Goal: Task Accomplishment & Management: Manage account settings

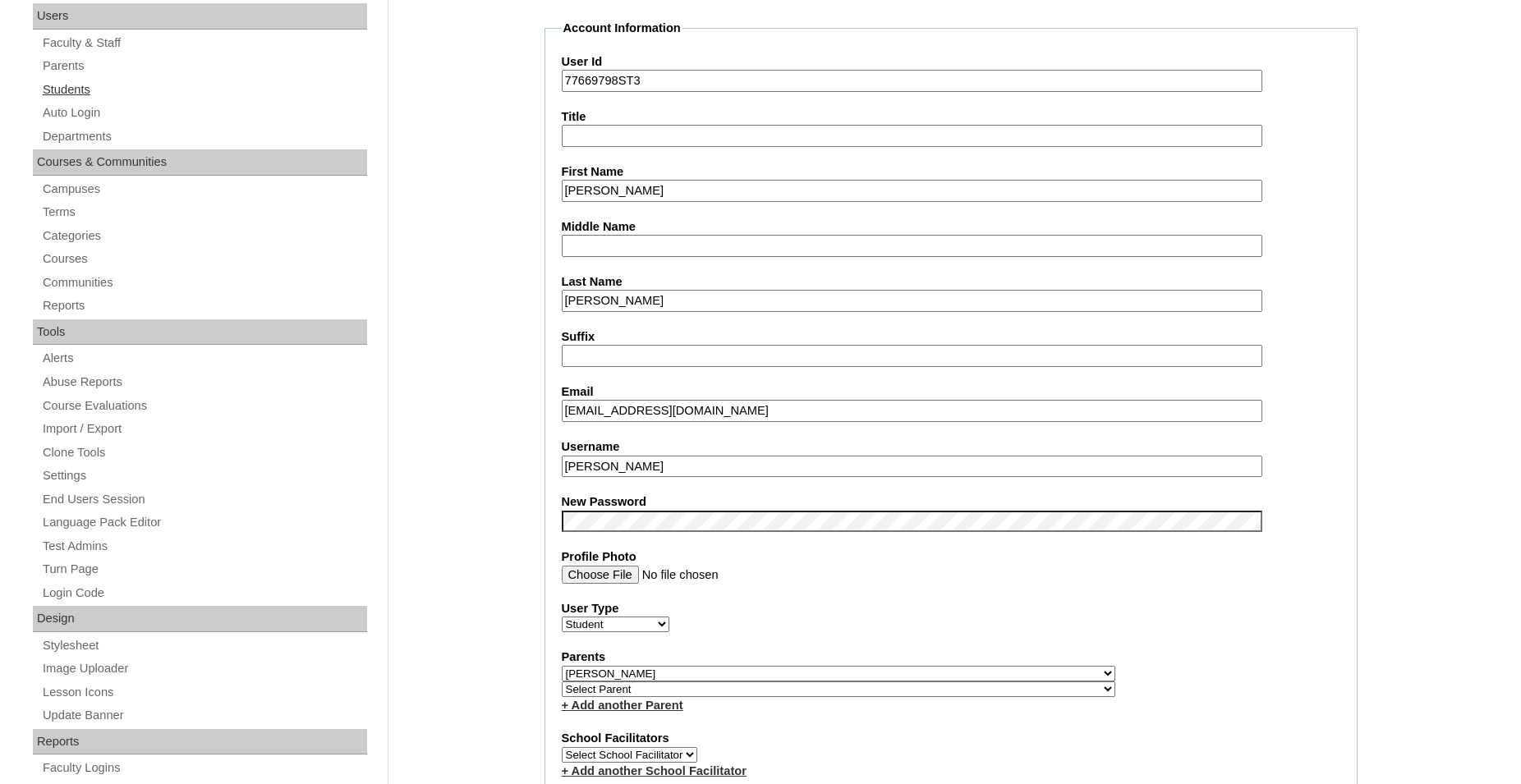
scroll to position [251, 0]
click at [74, 89] on link "Students" at bounding box center [204, 90] width 326 height 20
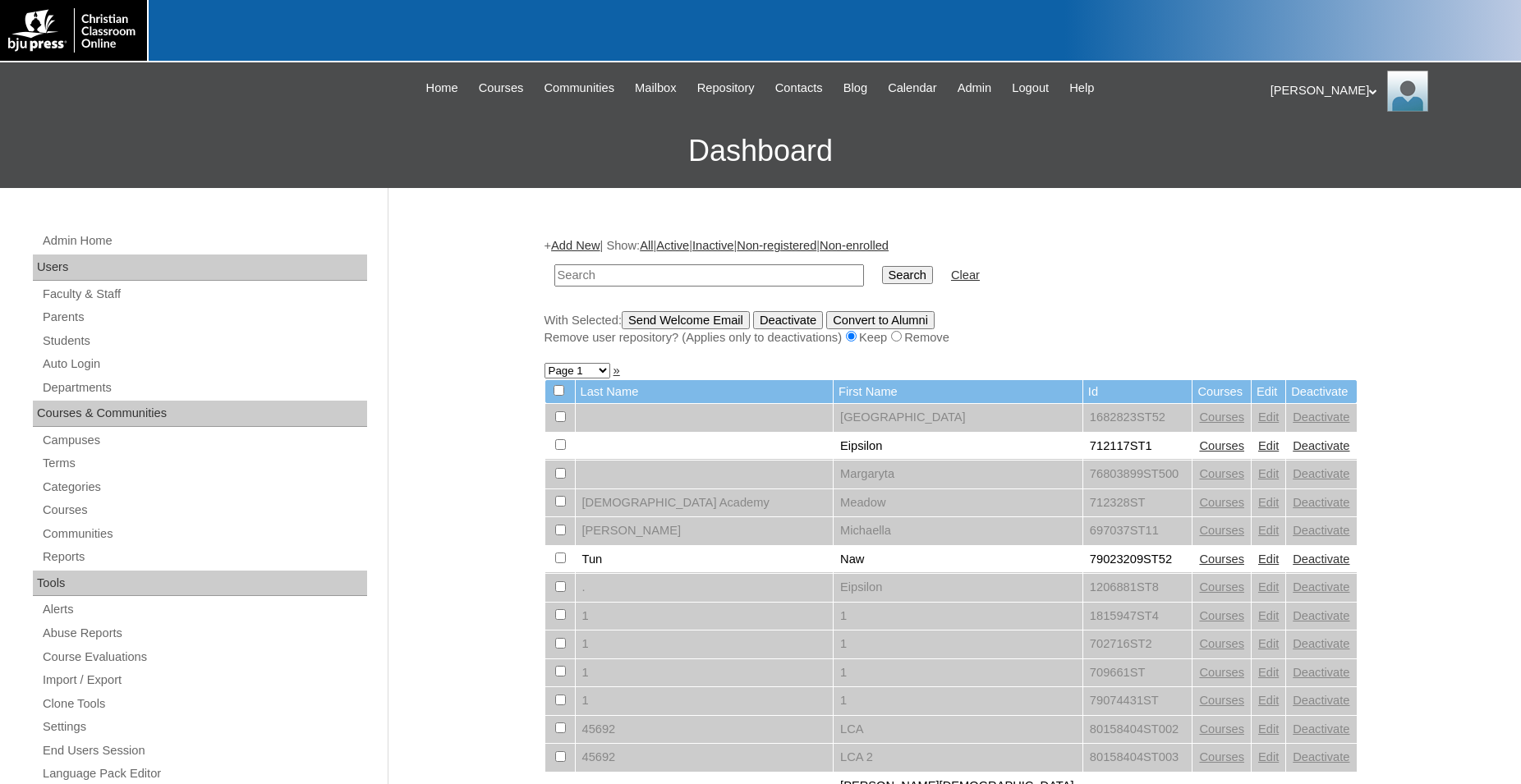
click at [673, 273] on input "text" at bounding box center [709, 275] width 309 height 22
type input "79100165"
click at [882, 266] on input "Search" at bounding box center [907, 274] width 51 height 18
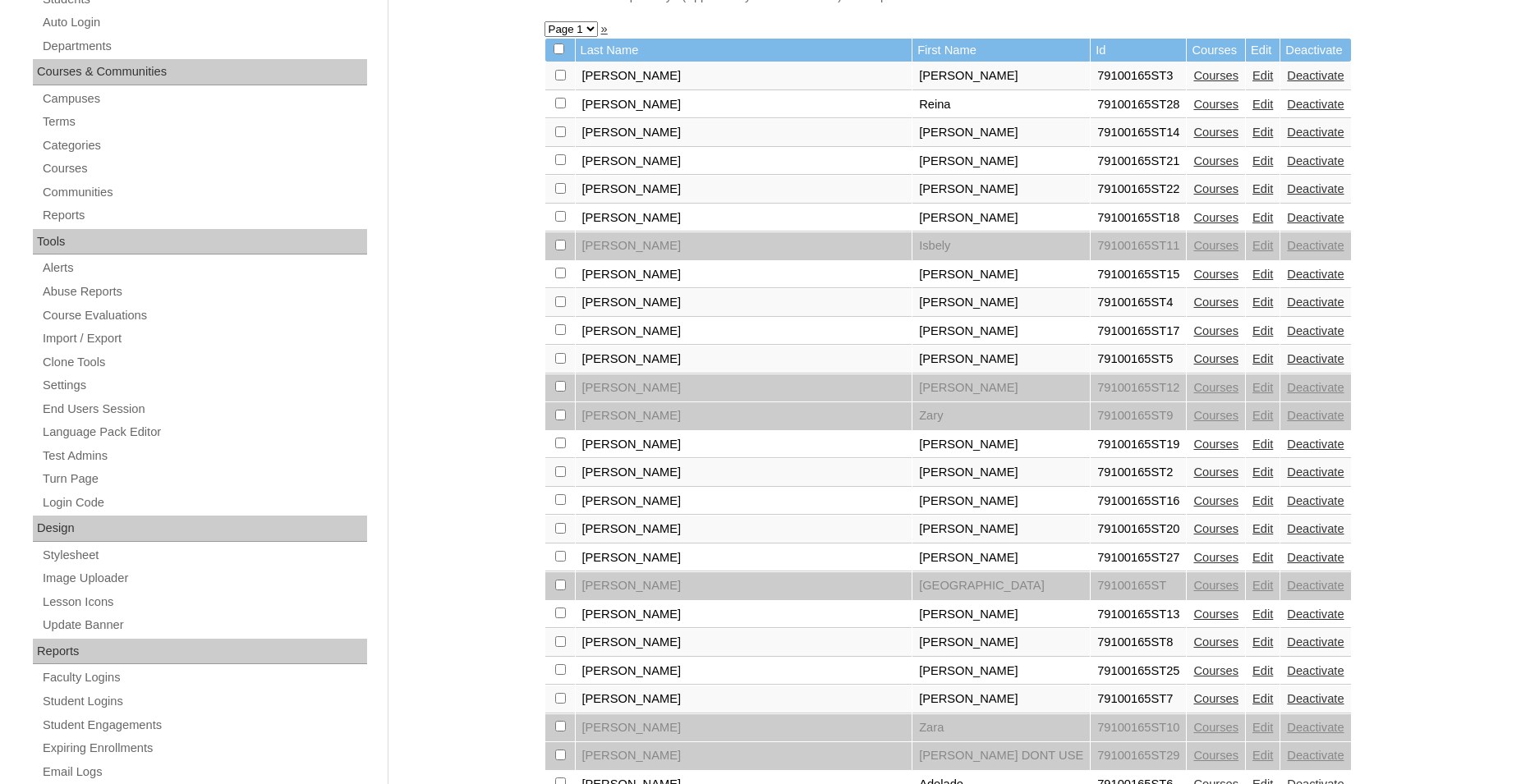
scroll to position [418, 0]
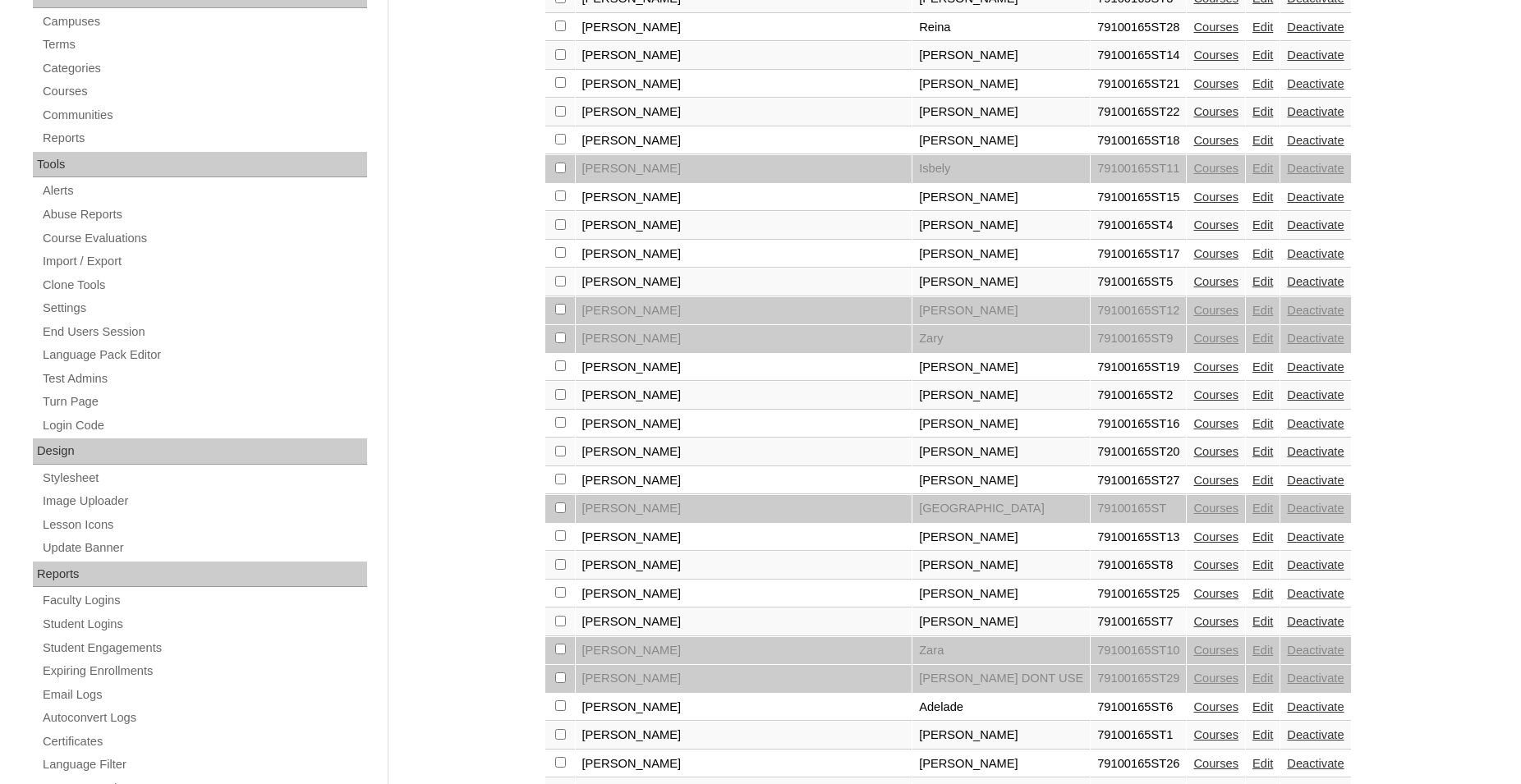
click at [1193, 487] on link "Courses" at bounding box center [1216, 480] width 45 height 13
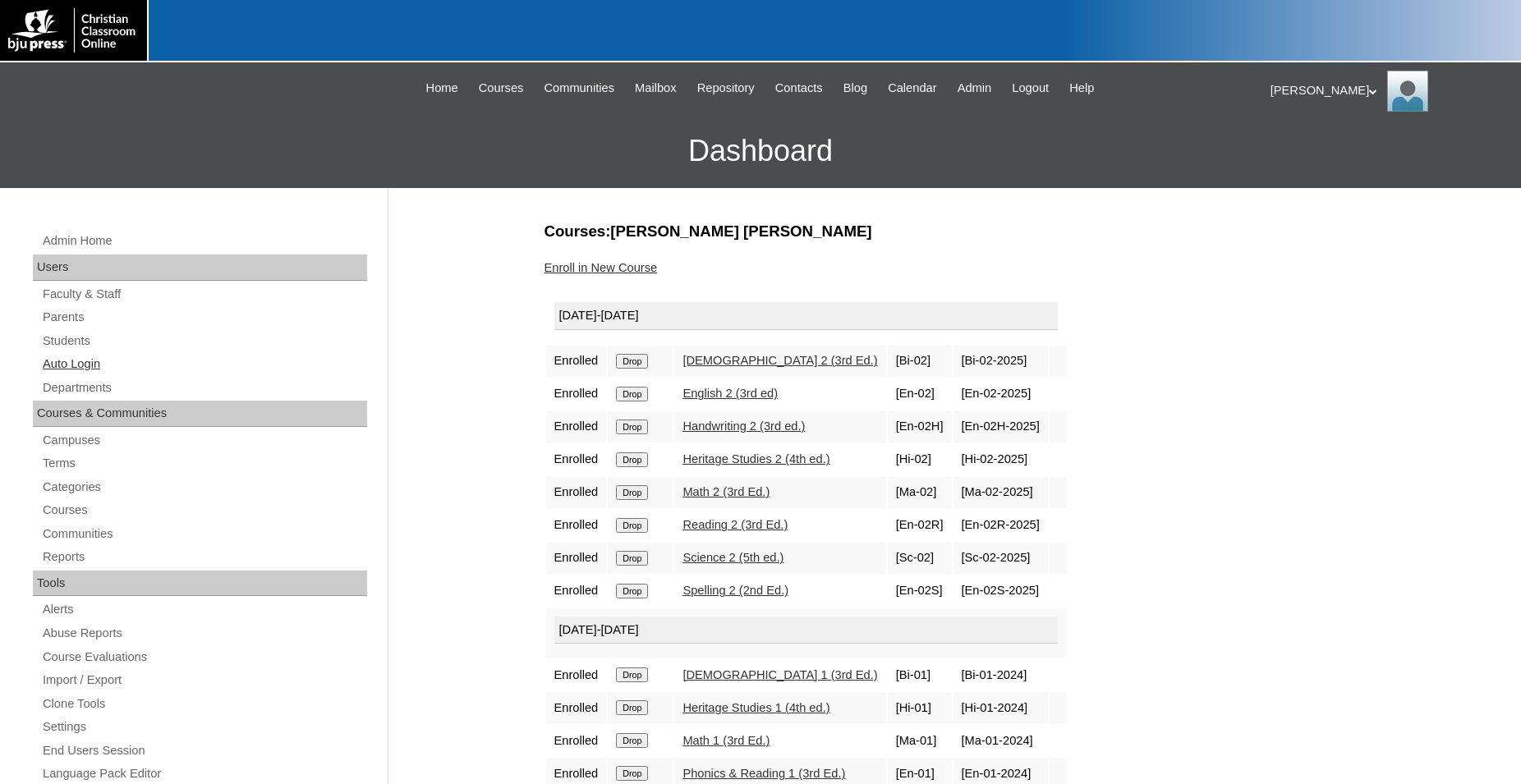
click at [85, 366] on link "Auto Login" at bounding box center [204, 364] width 326 height 20
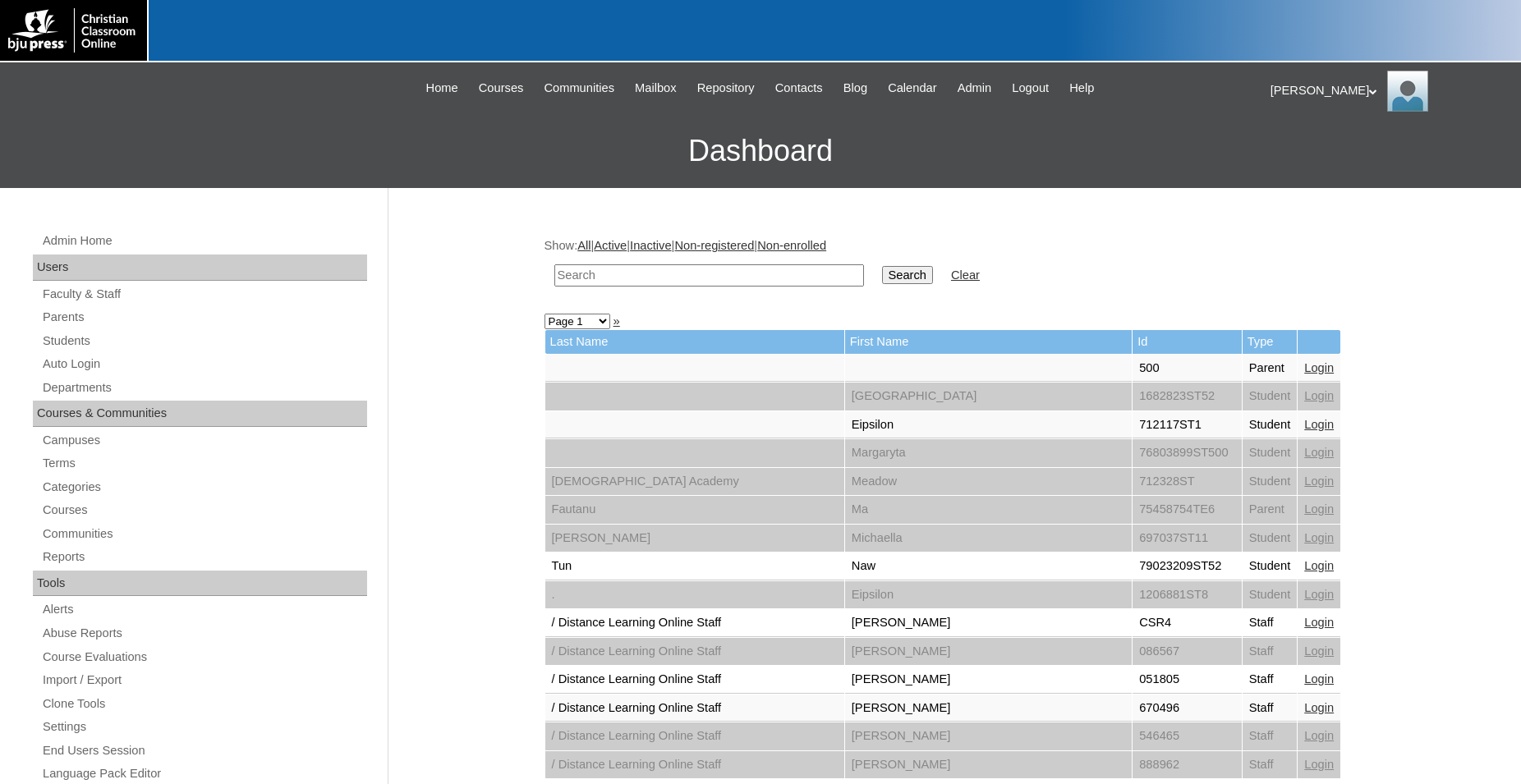
click at [726, 277] on input "text" at bounding box center [709, 275] width 309 height 22
type input "79100165"
click at [882, 266] on input "Search" at bounding box center [907, 274] width 51 height 18
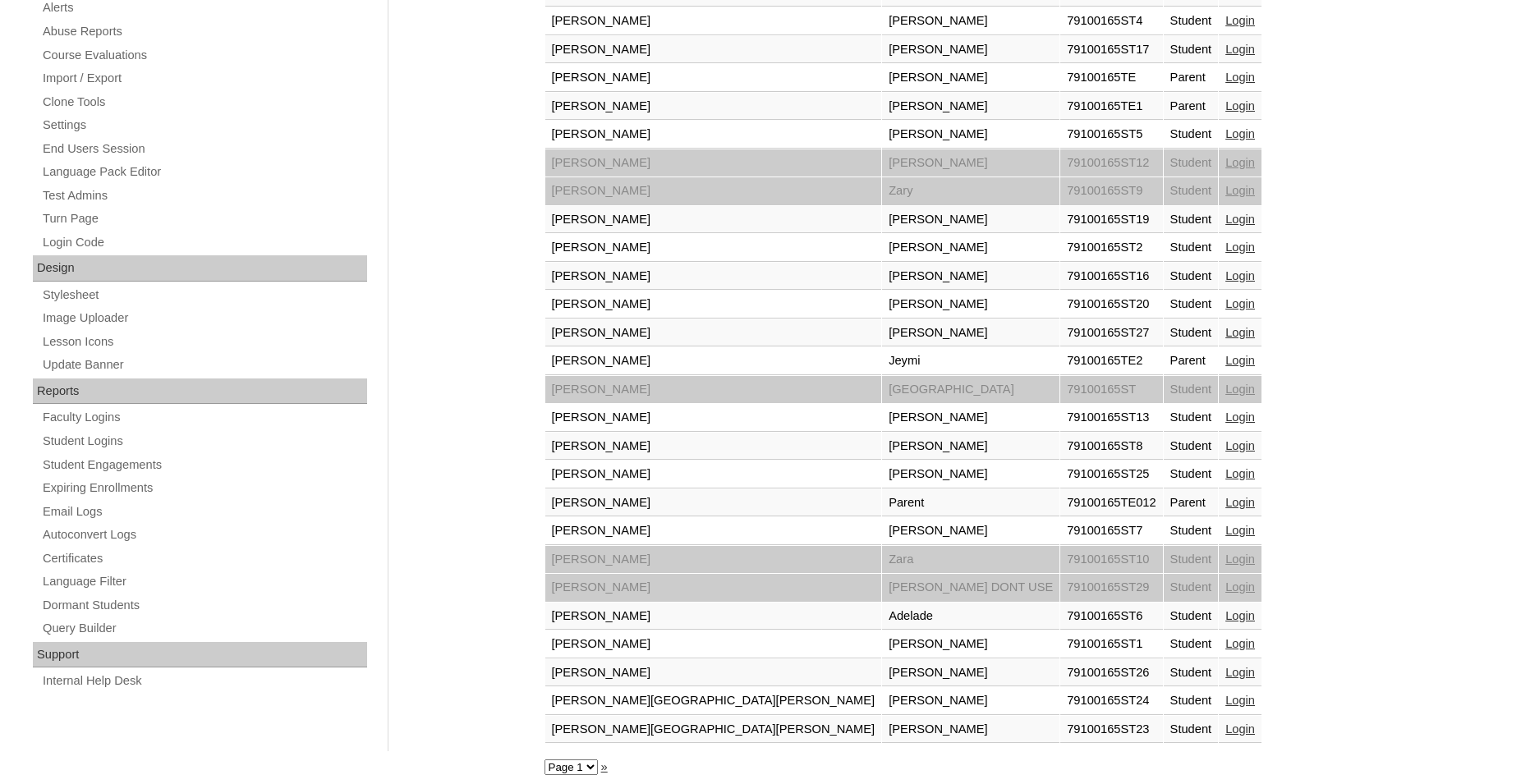
scroll to position [613, 0]
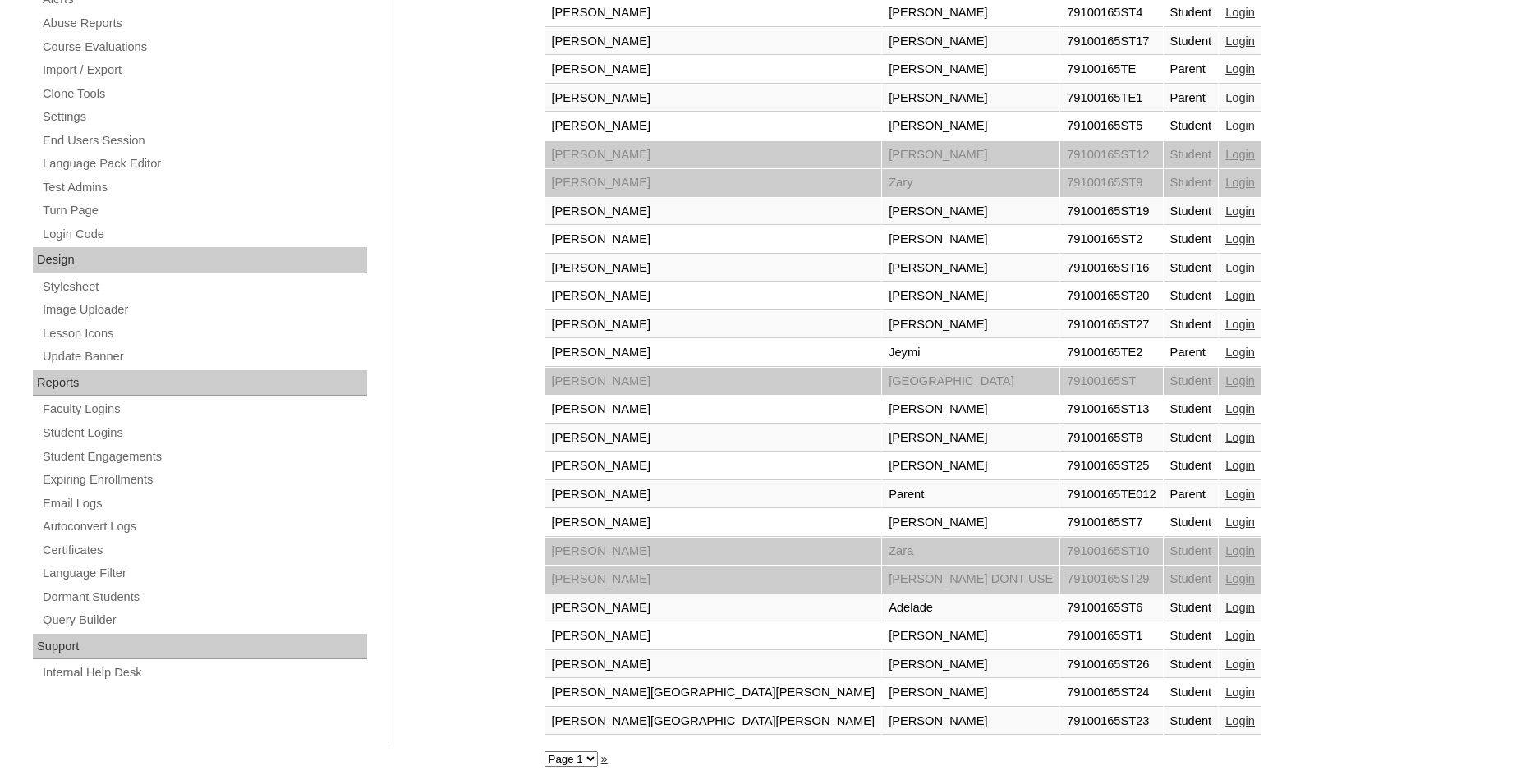
click at [1225, 323] on link "Login" at bounding box center [1239, 324] width 29 height 13
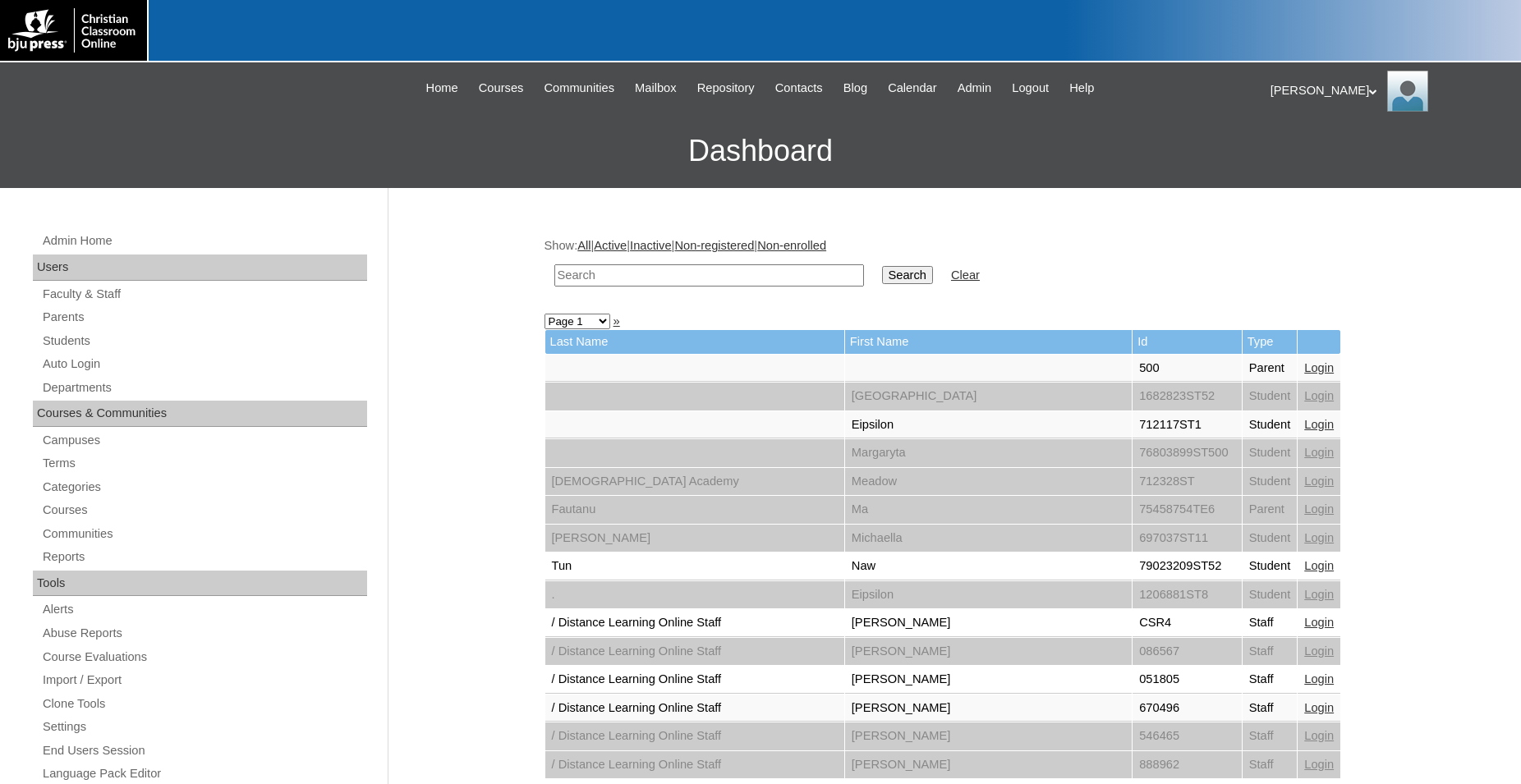
click at [647, 276] on input "text" at bounding box center [709, 275] width 309 height 22
type input "79100165"
click at [882, 266] on input "Search" at bounding box center [907, 274] width 51 height 18
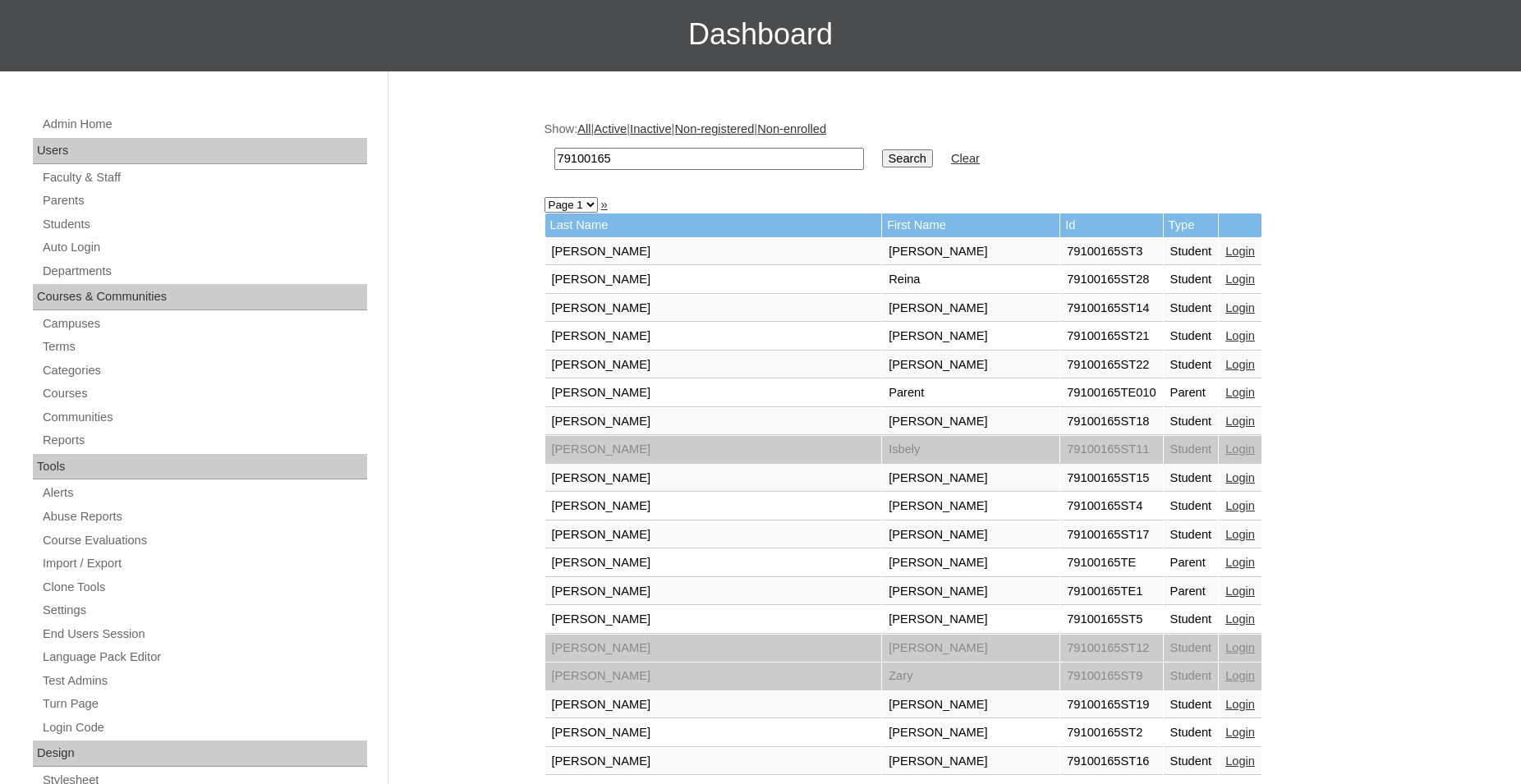
scroll to position [111, 0]
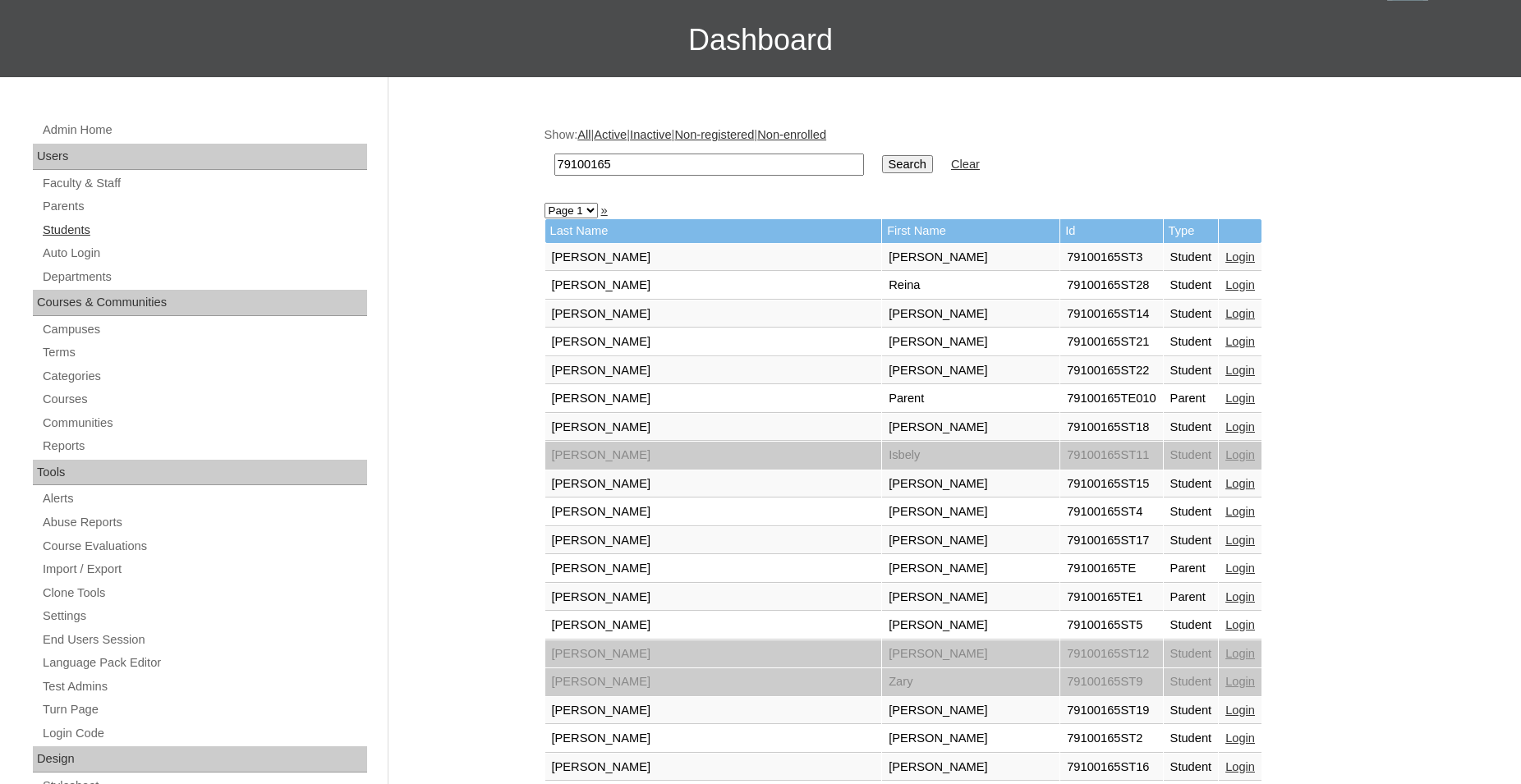
click at [77, 231] on link "Students" at bounding box center [204, 230] width 326 height 20
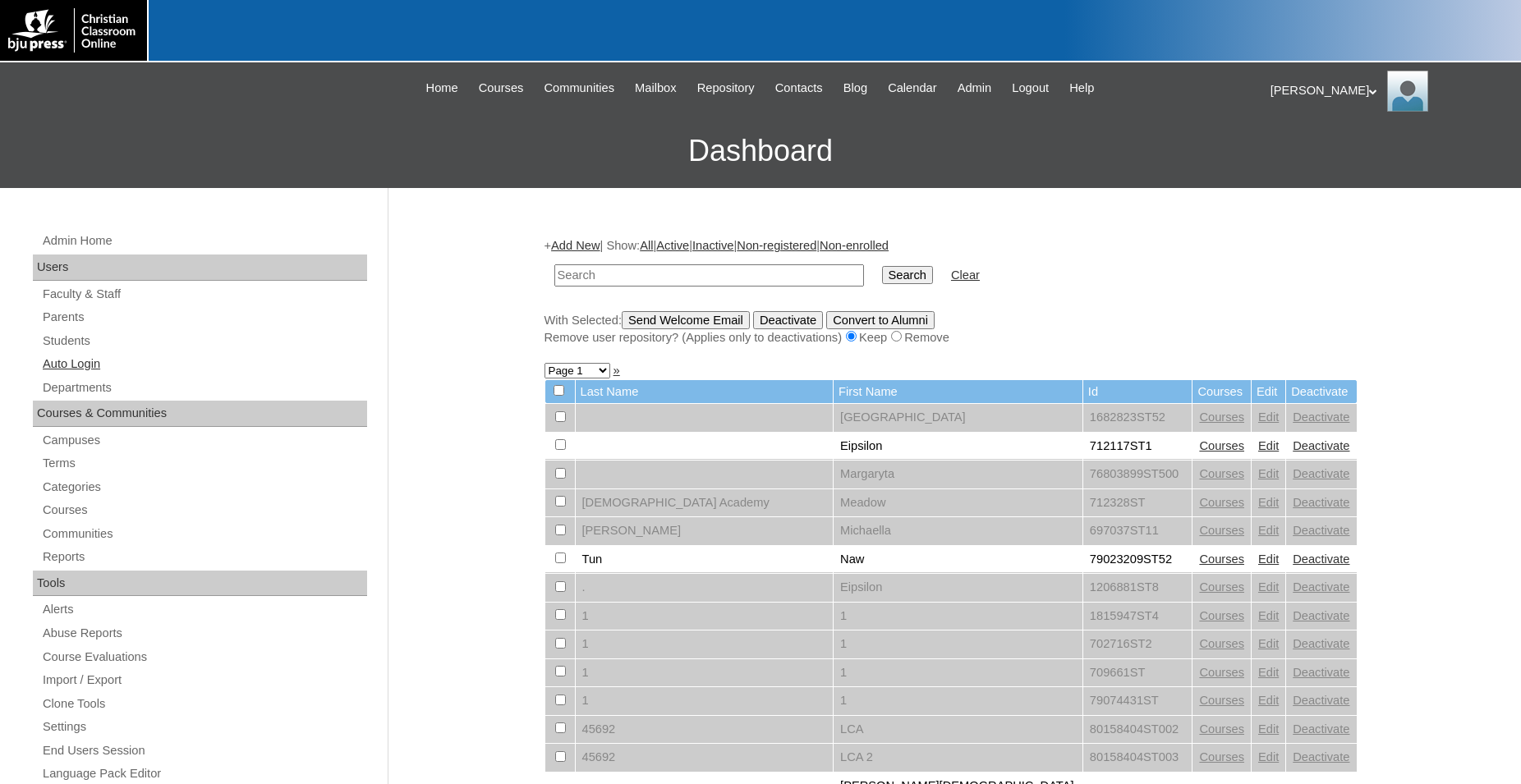
click at [99, 366] on link "Auto Login" at bounding box center [204, 364] width 326 height 20
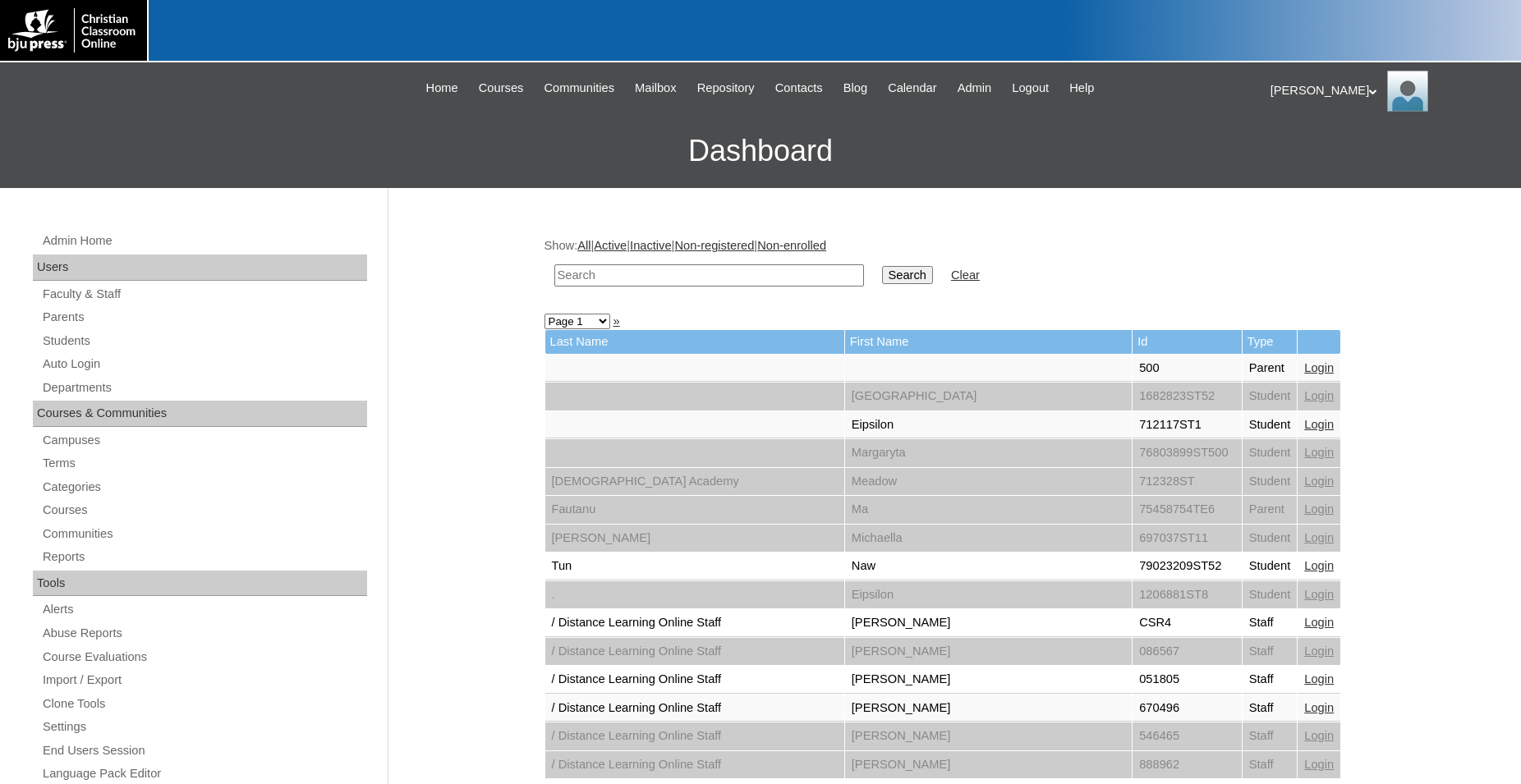
click at [658, 278] on input "text" at bounding box center [709, 275] width 309 height 22
click at [671, 275] on input "text" at bounding box center [709, 275] width 309 height 22
click at [648, 276] on input "text" at bounding box center [709, 275] width 309 height 22
type input "79100165"
click at [882, 266] on input "Search" at bounding box center [907, 274] width 51 height 18
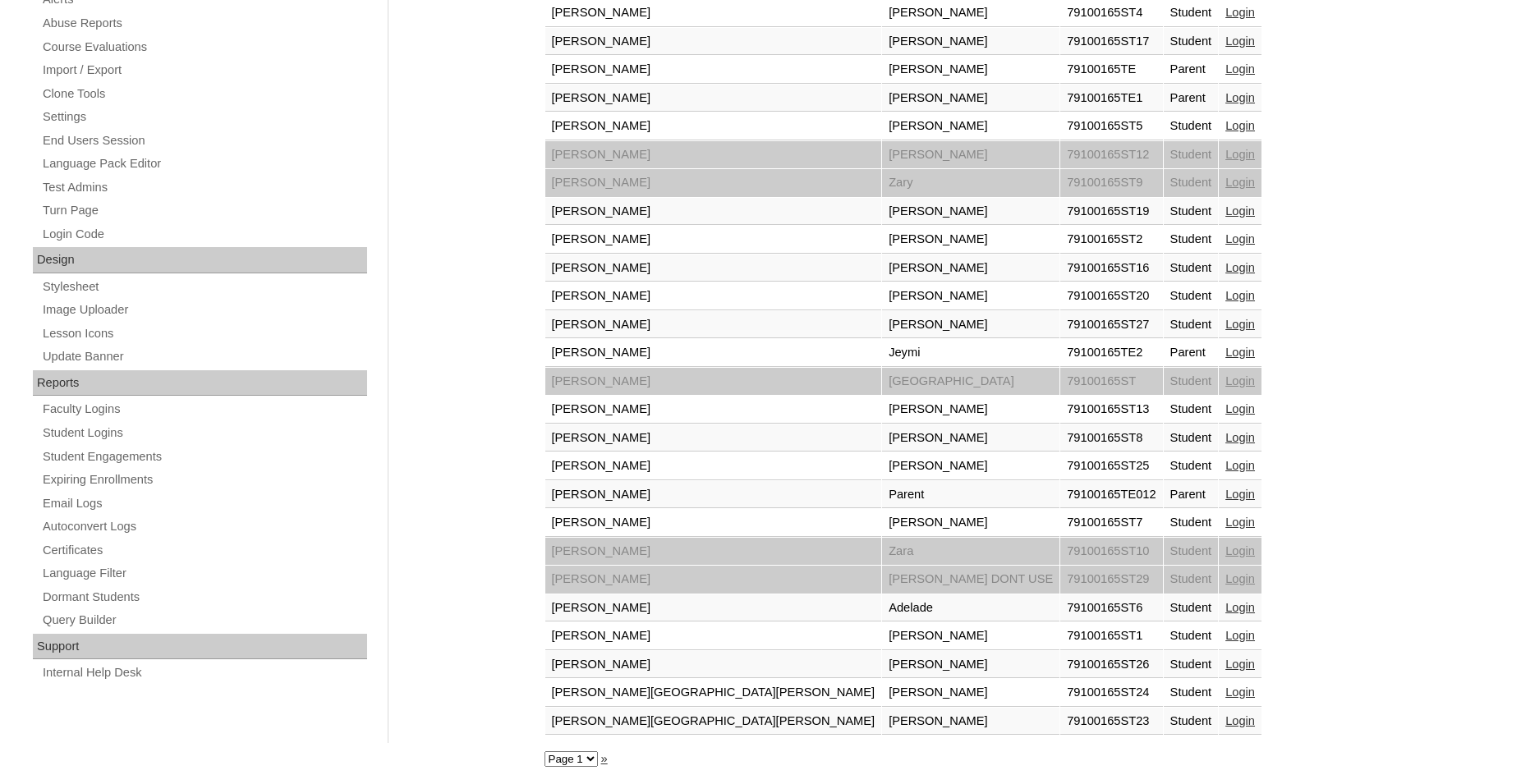
scroll to position [613, 0]
click at [1225, 213] on link "Login" at bounding box center [1239, 211] width 29 height 13
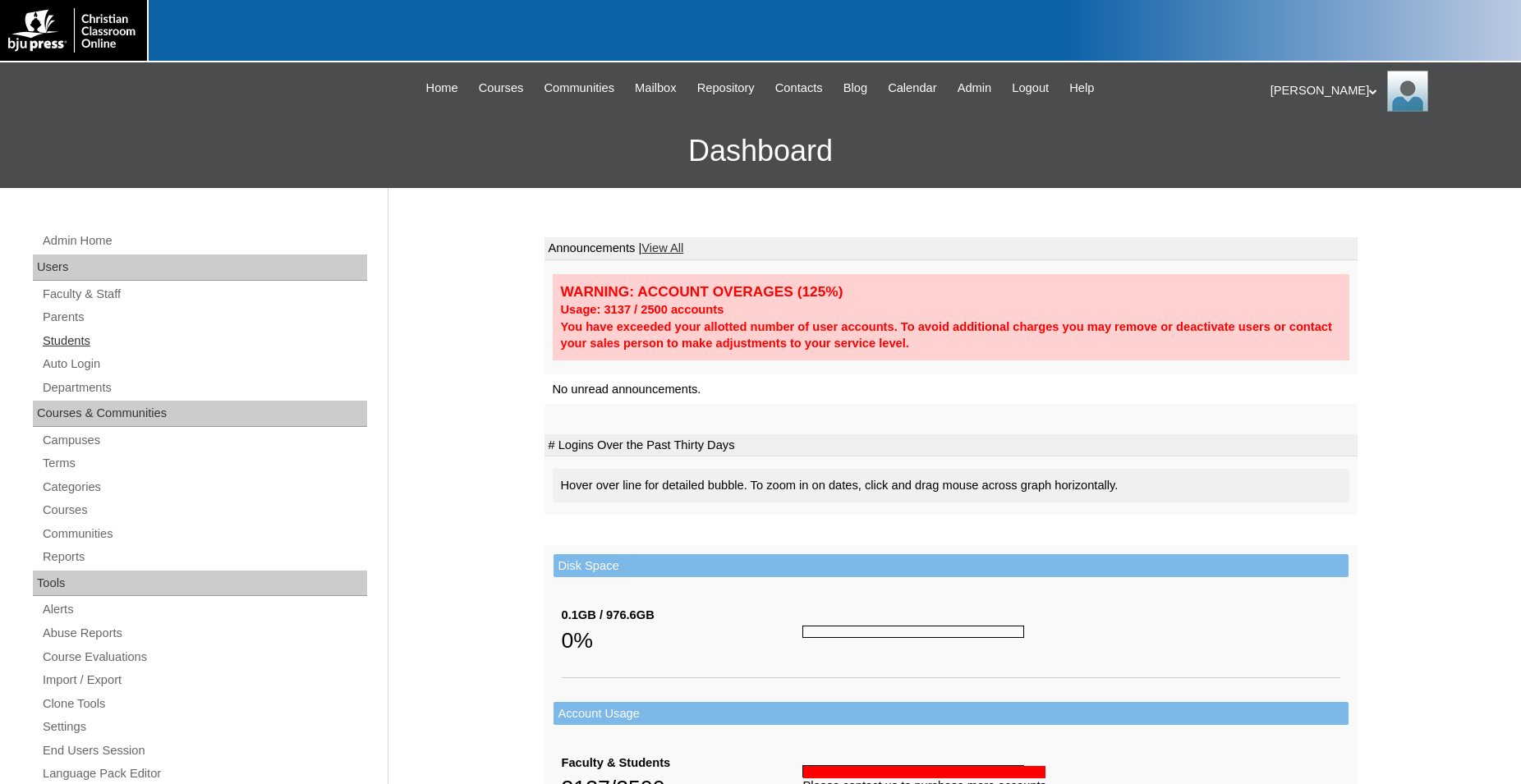
click at [82, 335] on link "Students" at bounding box center [204, 341] width 326 height 20
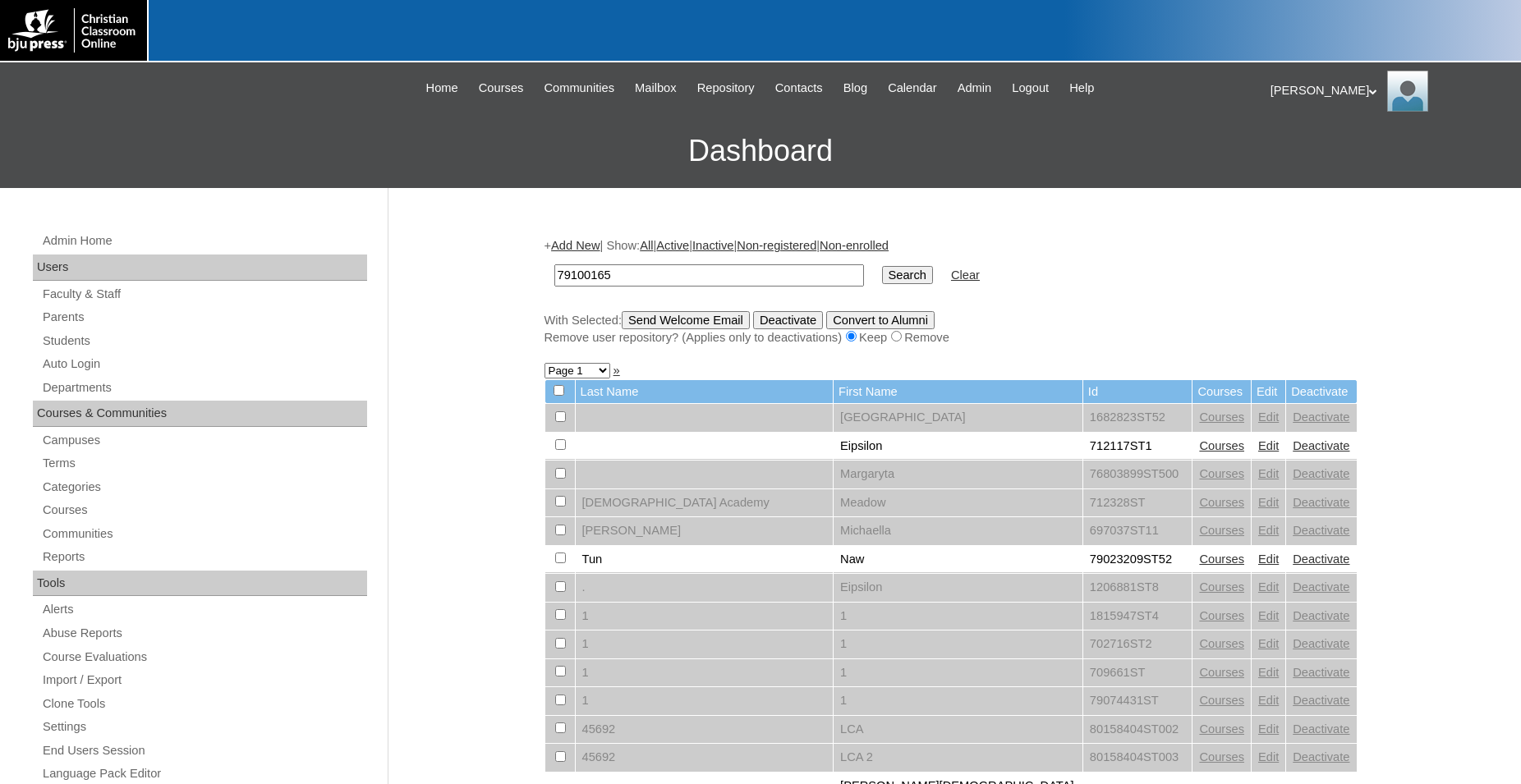
type input "79100165"
click at [882, 266] on input "Search" at bounding box center [907, 274] width 51 height 18
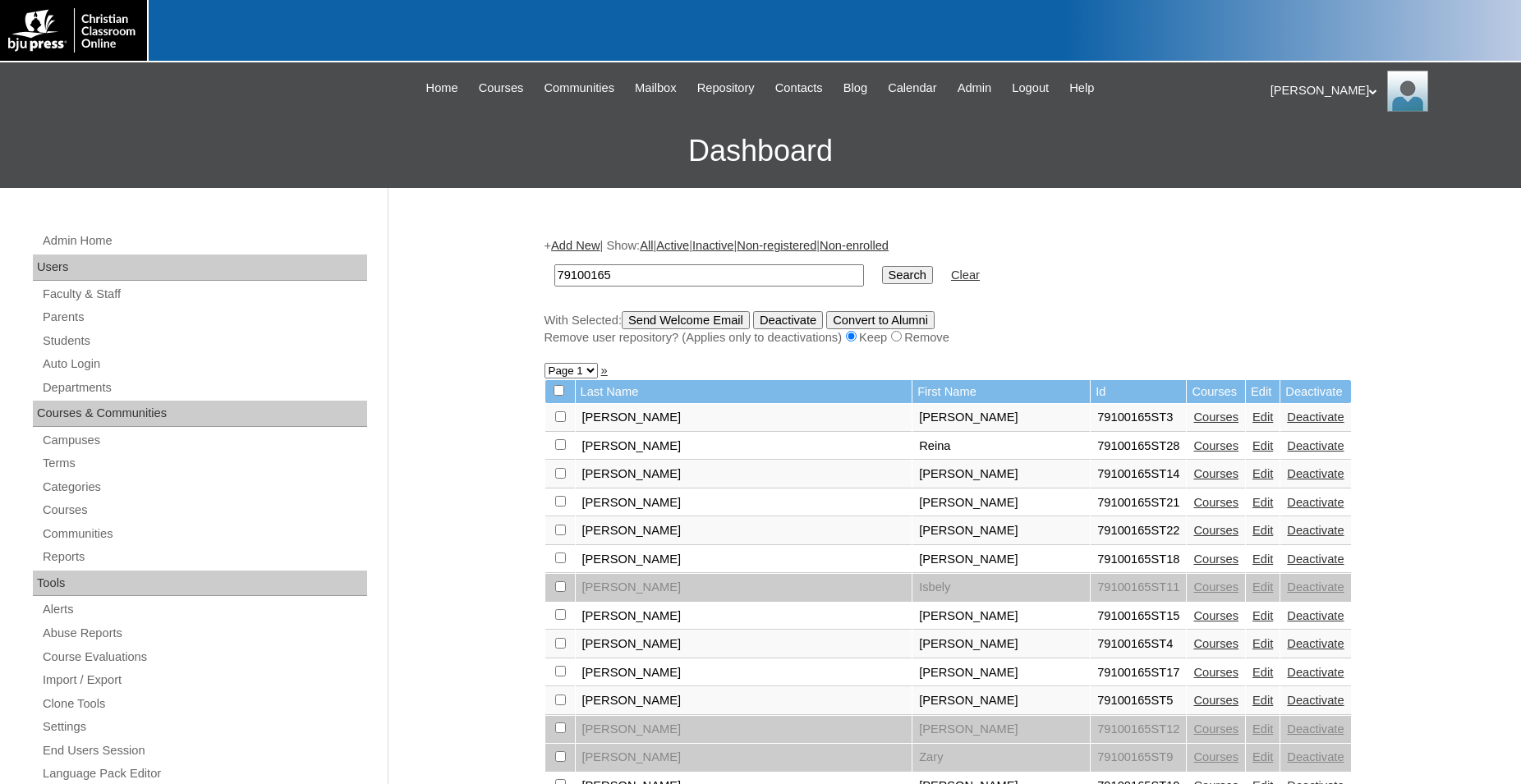
scroll to position [418, 0]
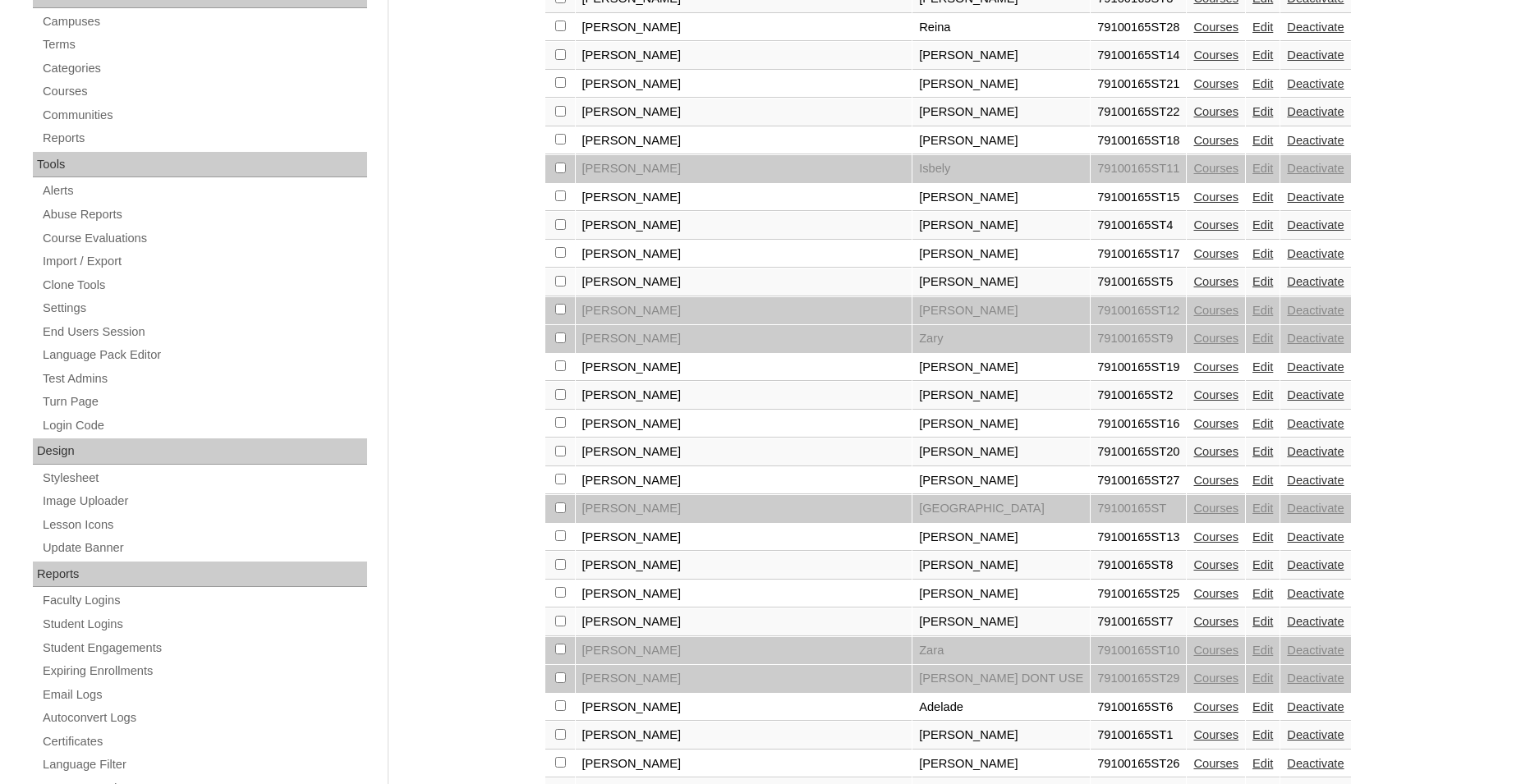
click at [1252, 458] on link "Edit" at bounding box center [1262, 451] width 20 height 13
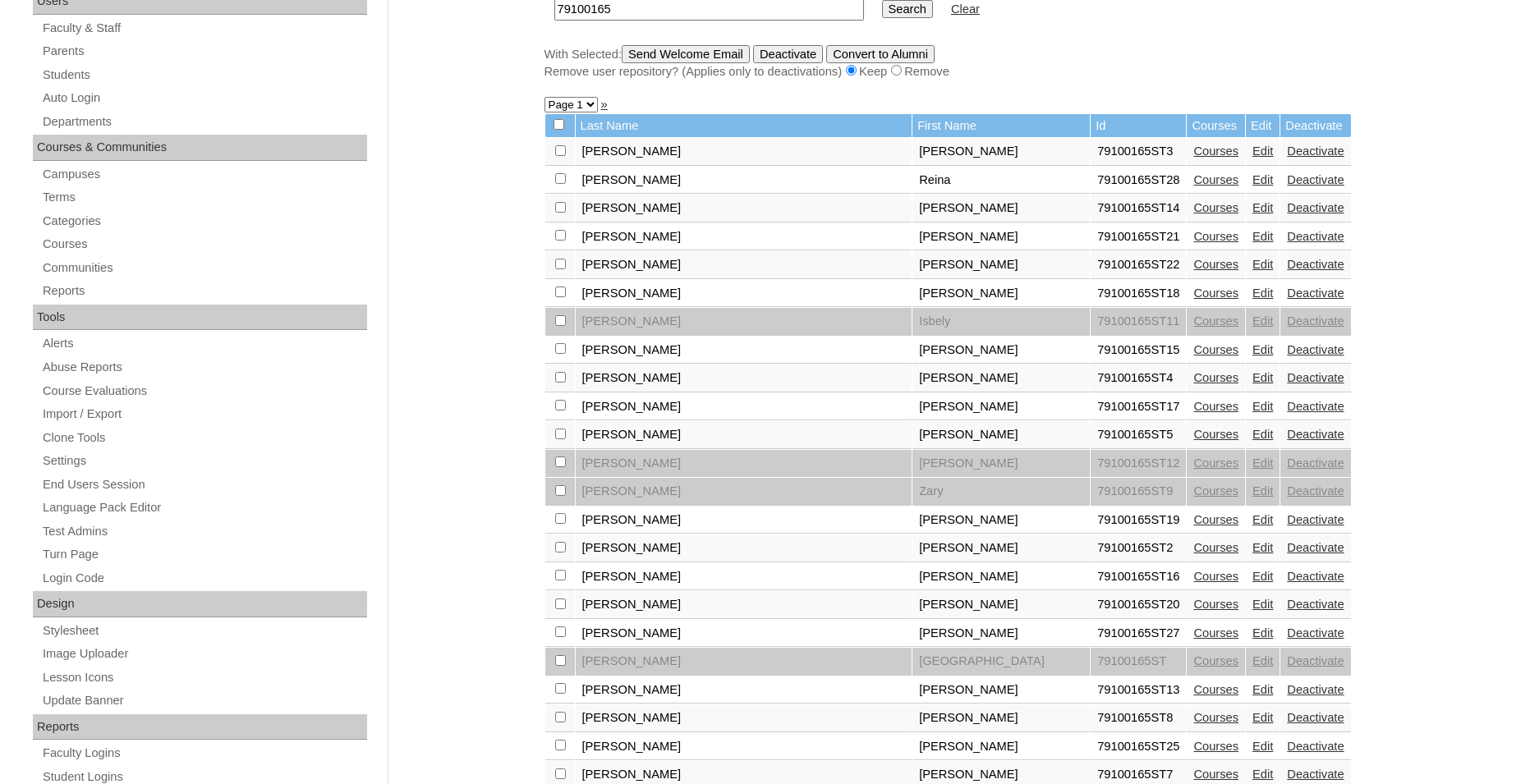
scroll to position [418, 0]
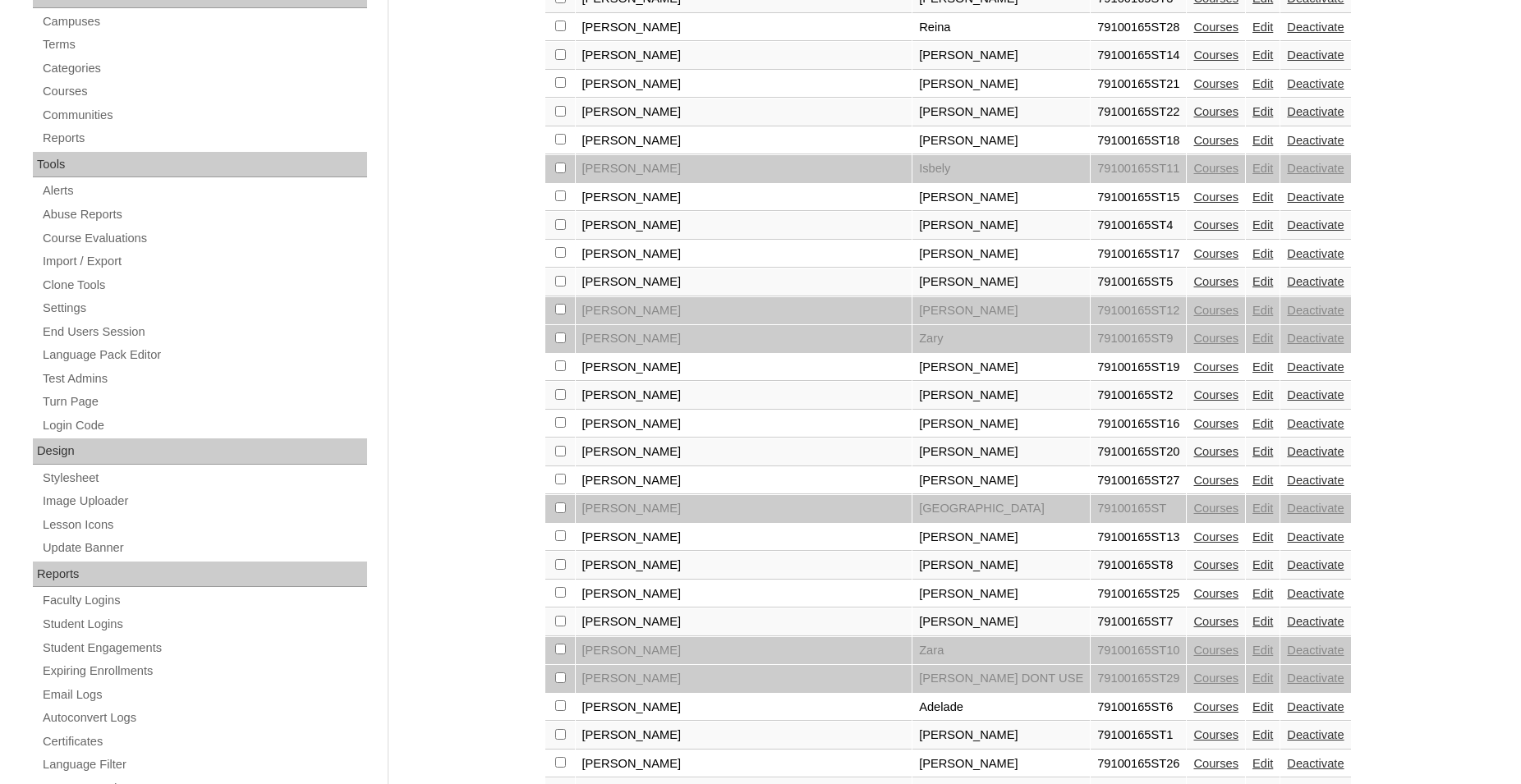
click at [1193, 458] on link "Courses" at bounding box center [1216, 451] width 45 height 13
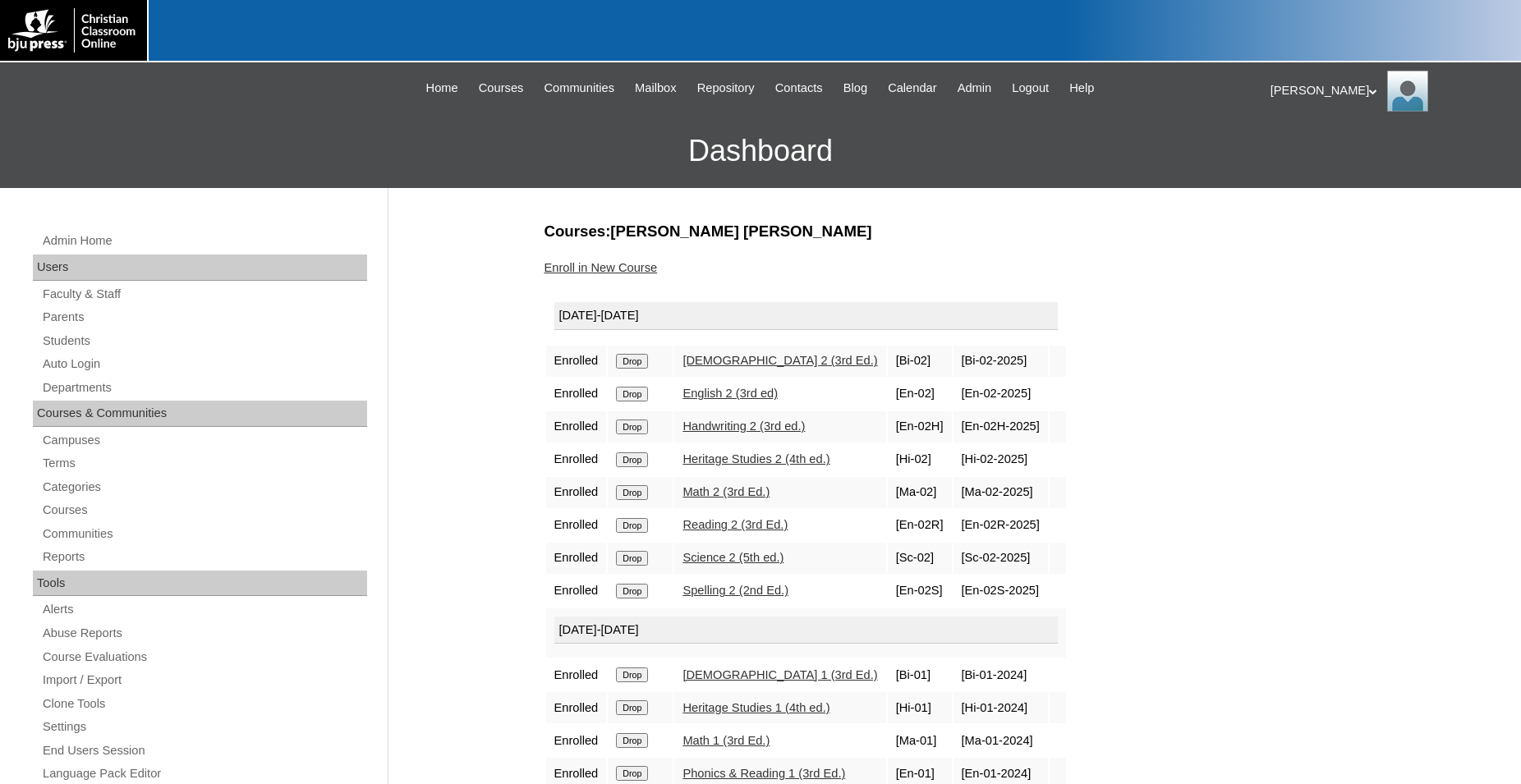
click at [631, 368] on input "Drop" at bounding box center [631, 361] width 32 height 15
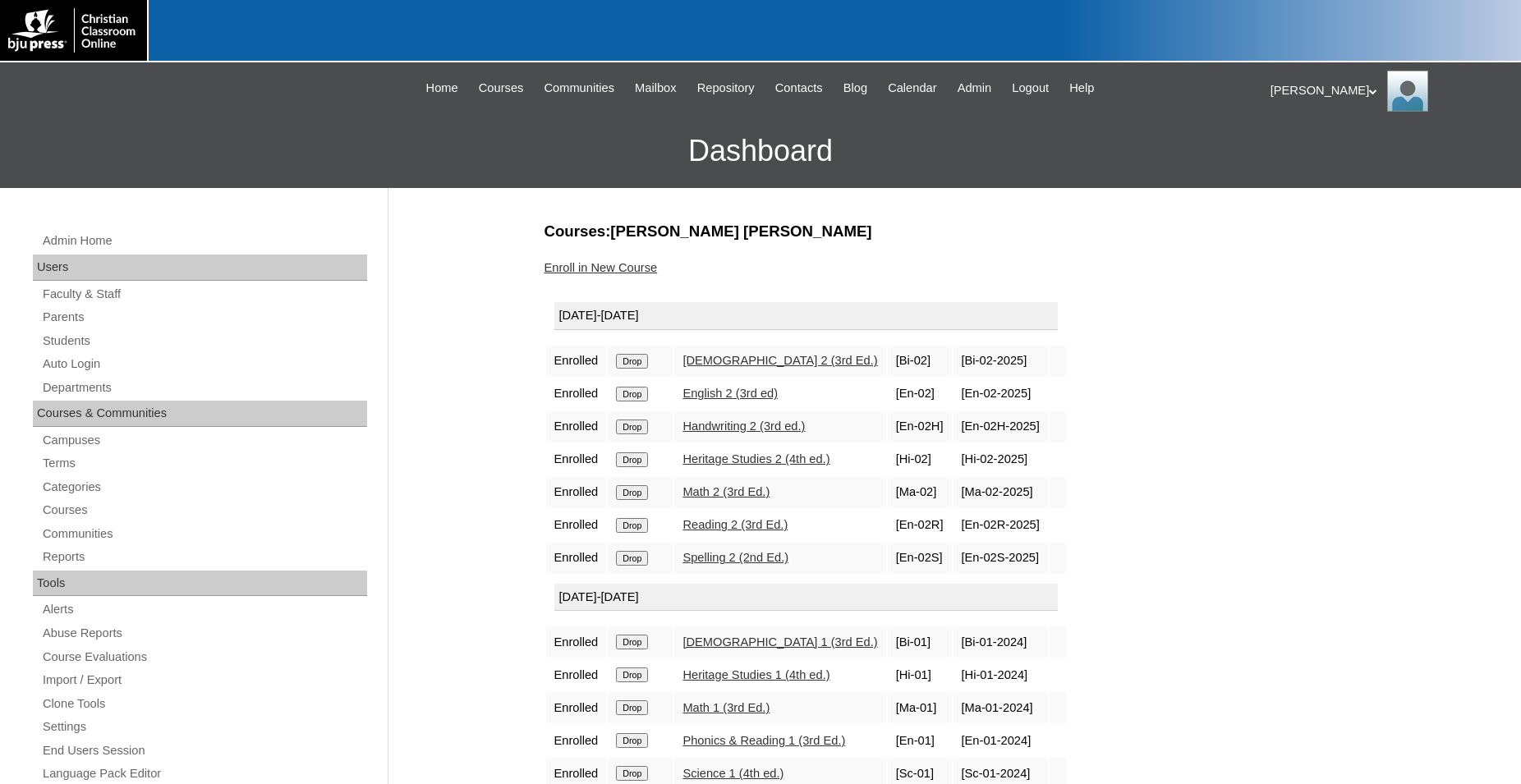
click at [615, 267] on link "Enroll in New Course" at bounding box center [600, 268] width 114 height 13
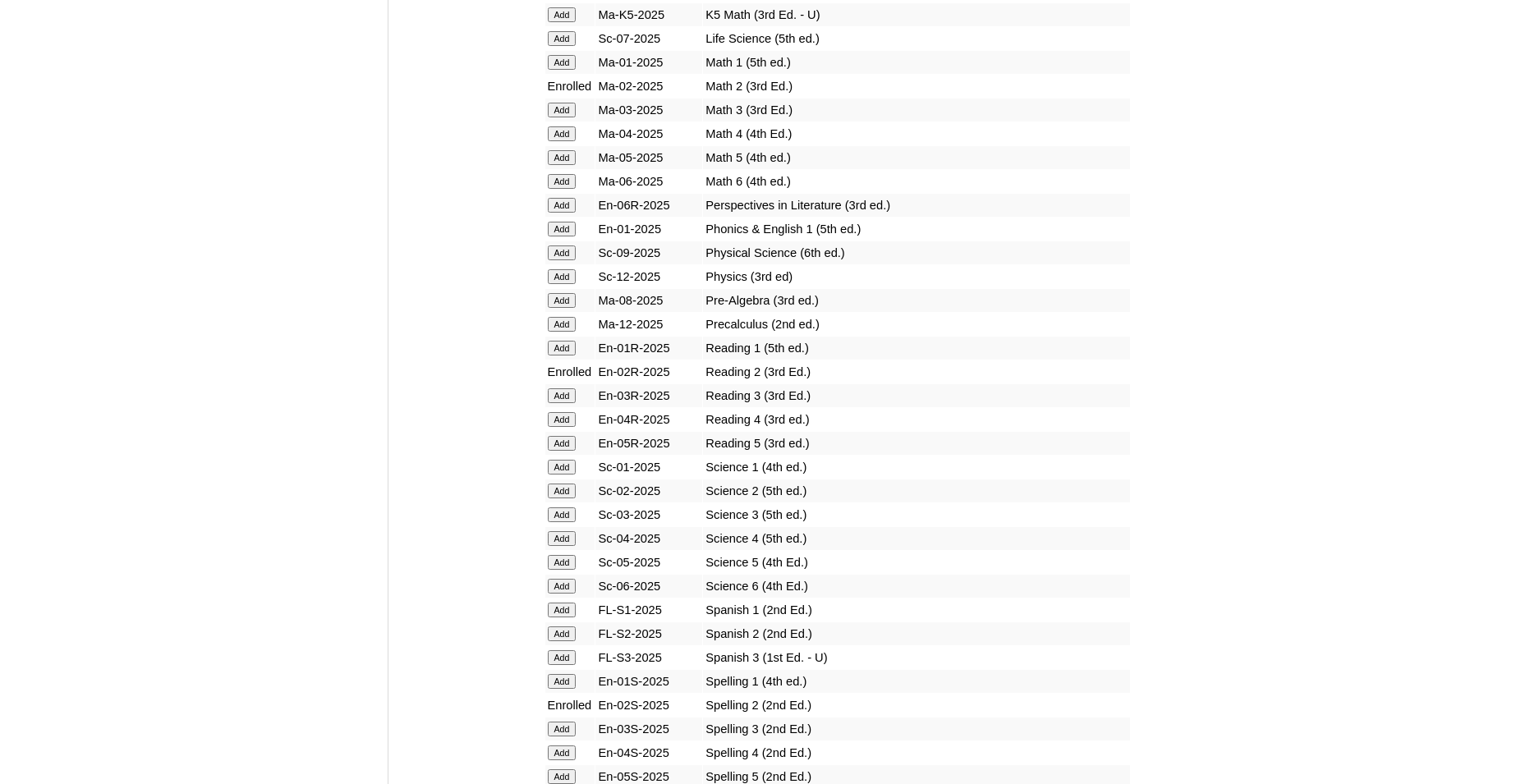
scroll to position [1758, 0]
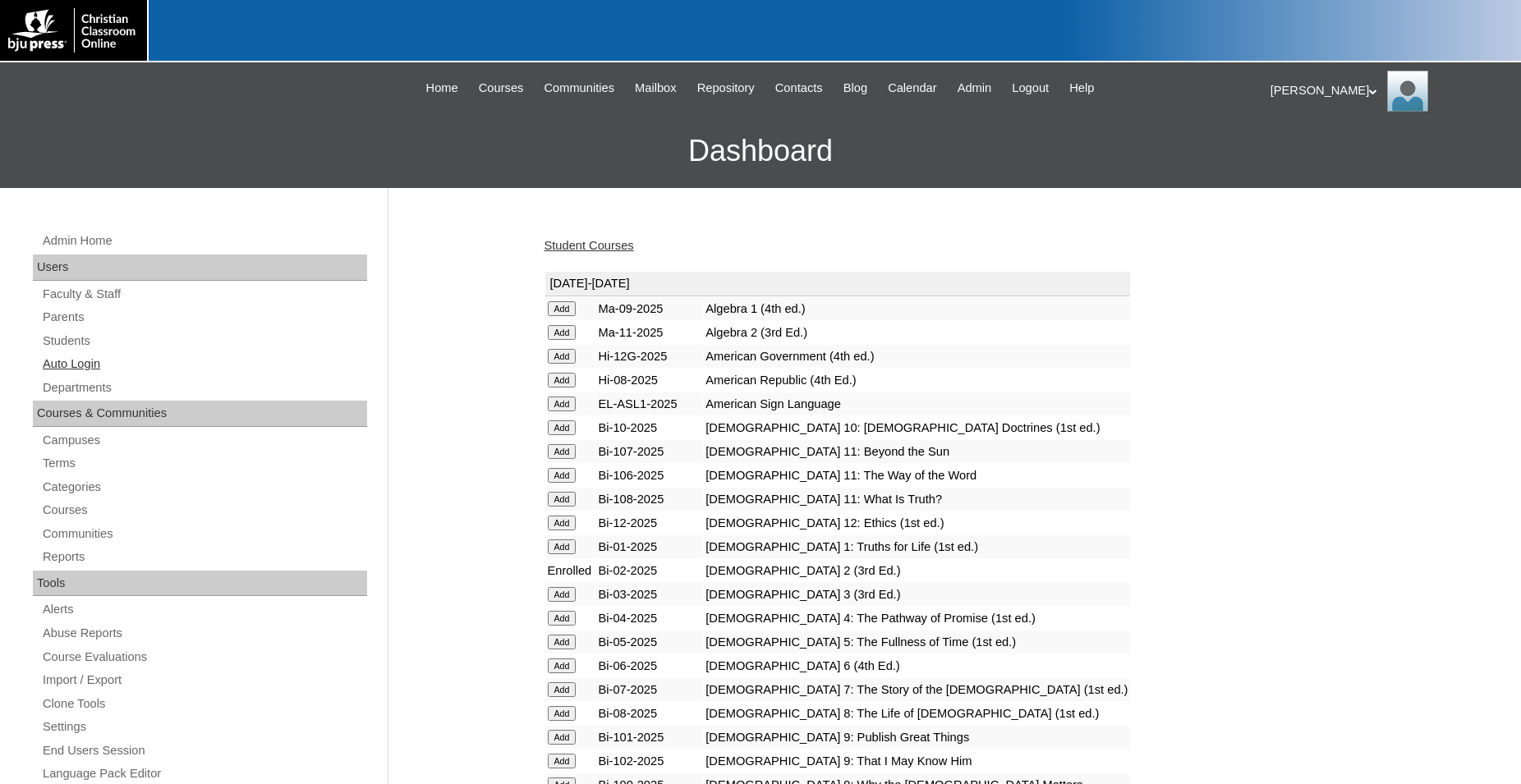
click at [82, 367] on link "Auto Login" at bounding box center [204, 364] width 326 height 20
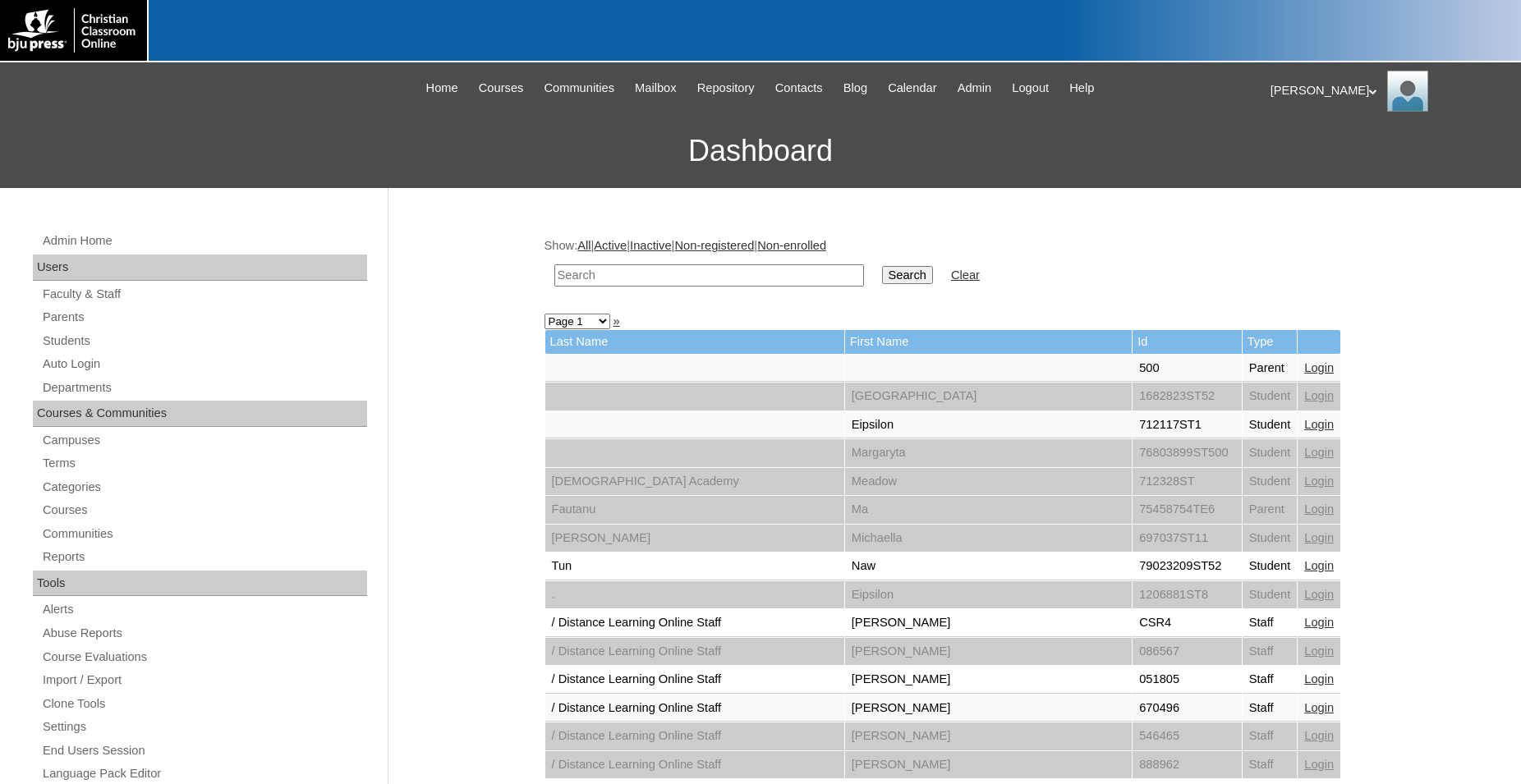
click at [690, 276] on input "text" at bounding box center [709, 275] width 309 height 22
type input "79100165"
click at [882, 266] on input "Search" at bounding box center [907, 274] width 51 height 18
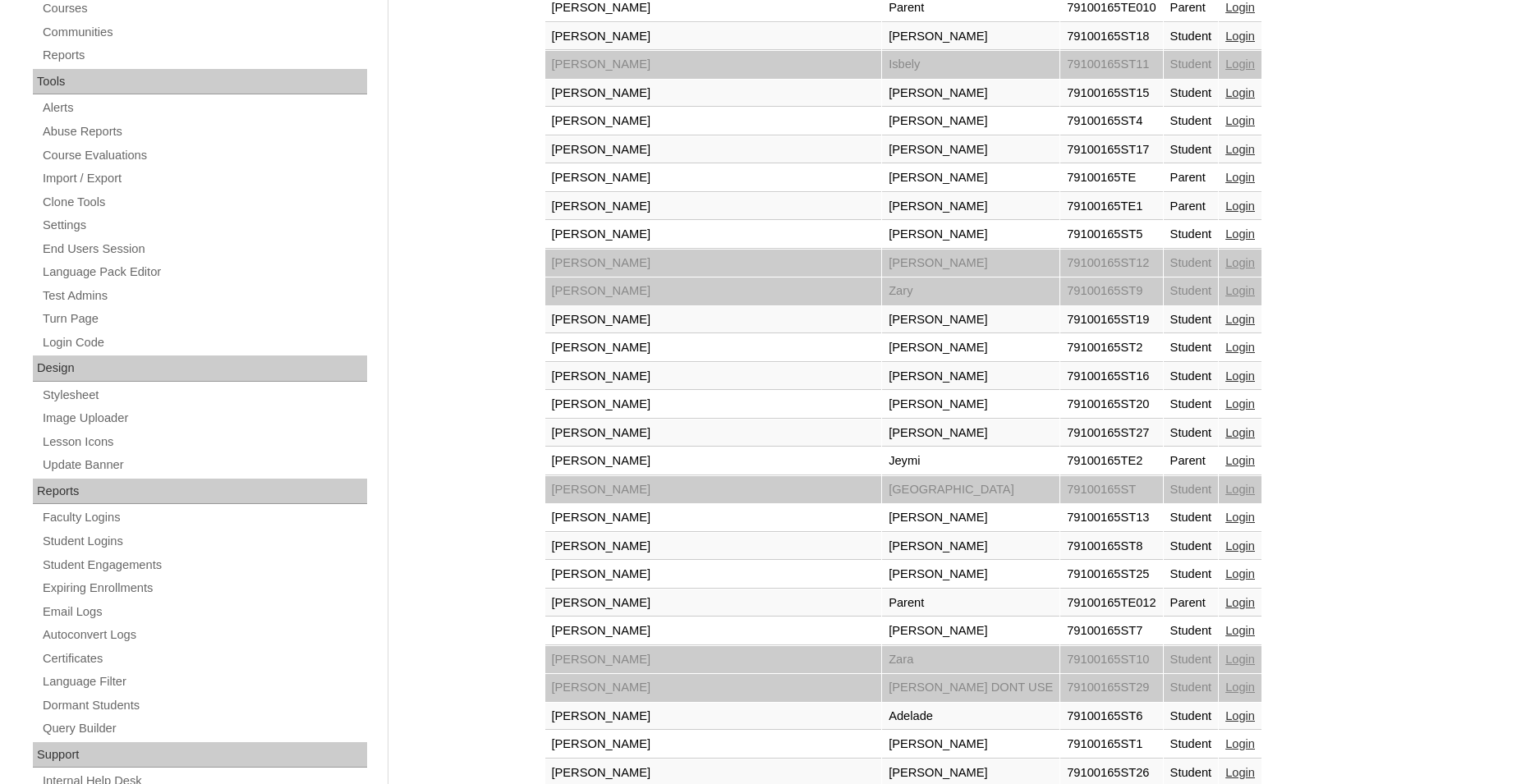
scroll to position [502, 0]
click at [1225, 407] on link "Login" at bounding box center [1239, 403] width 29 height 13
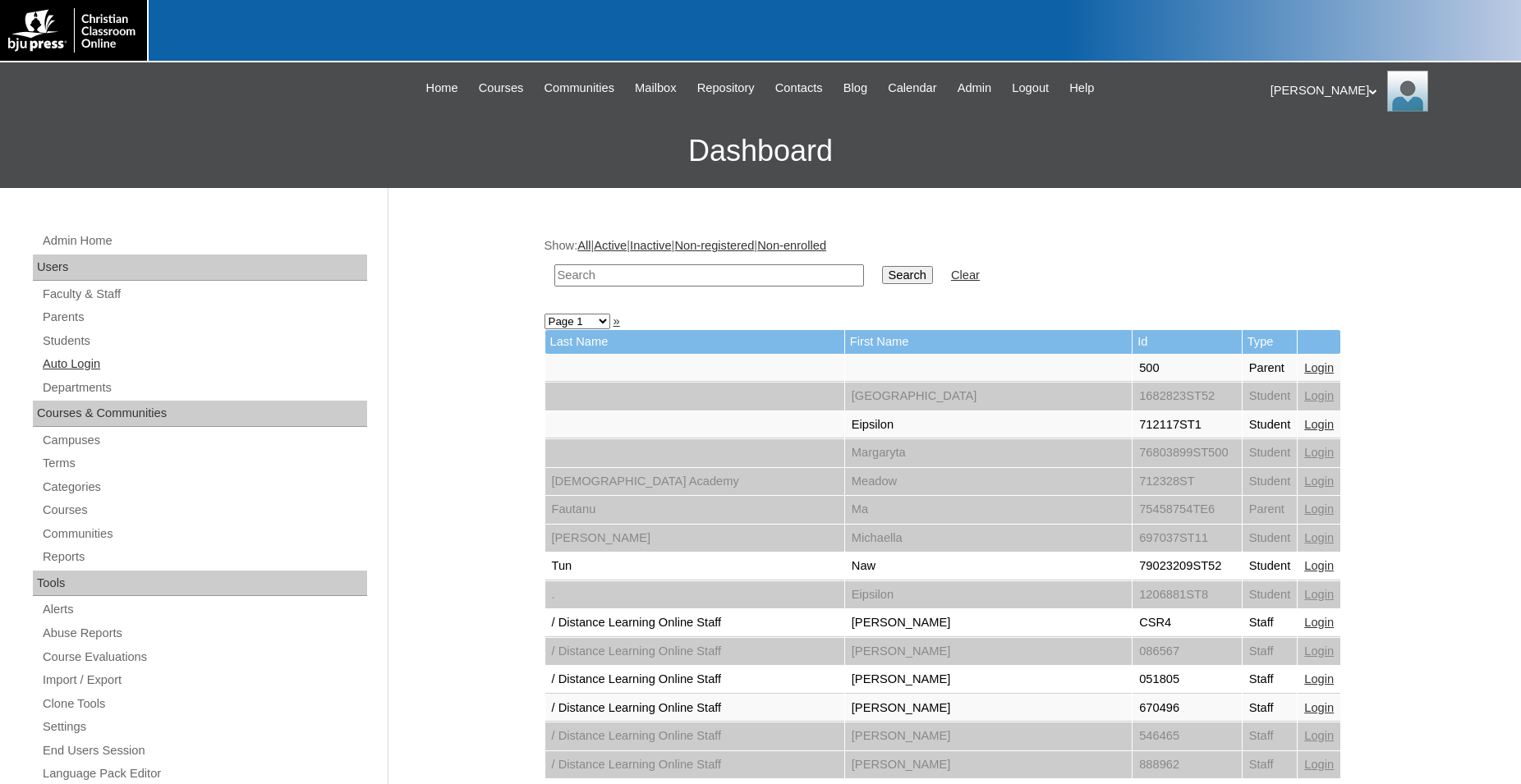
click at [72, 364] on link "Auto Login" at bounding box center [204, 364] width 326 height 20
click at [764, 273] on input "text" at bounding box center [709, 275] width 309 height 22
type input "79100165"
click at [882, 266] on input "Search" at bounding box center [907, 274] width 51 height 18
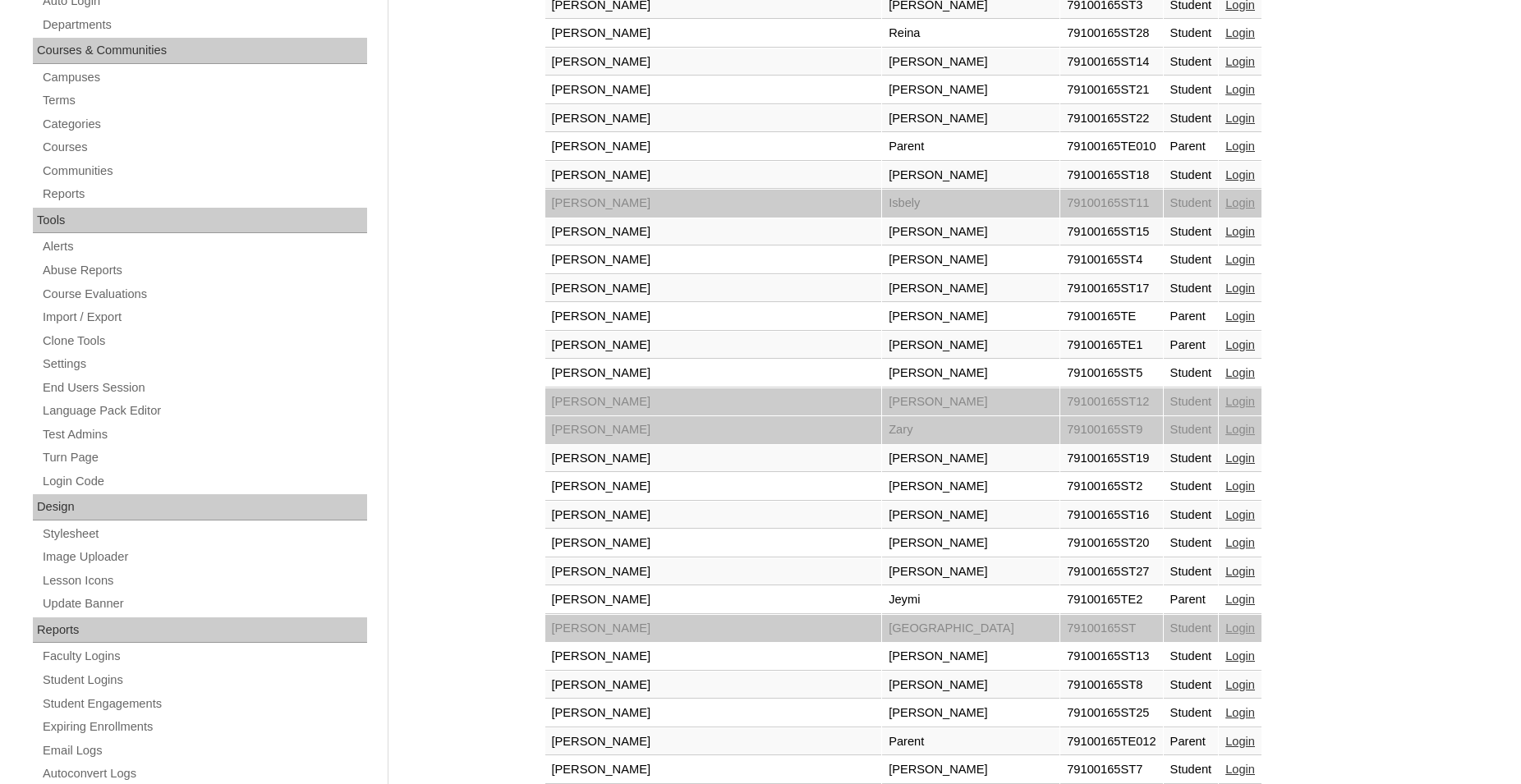
scroll to position [418, 0]
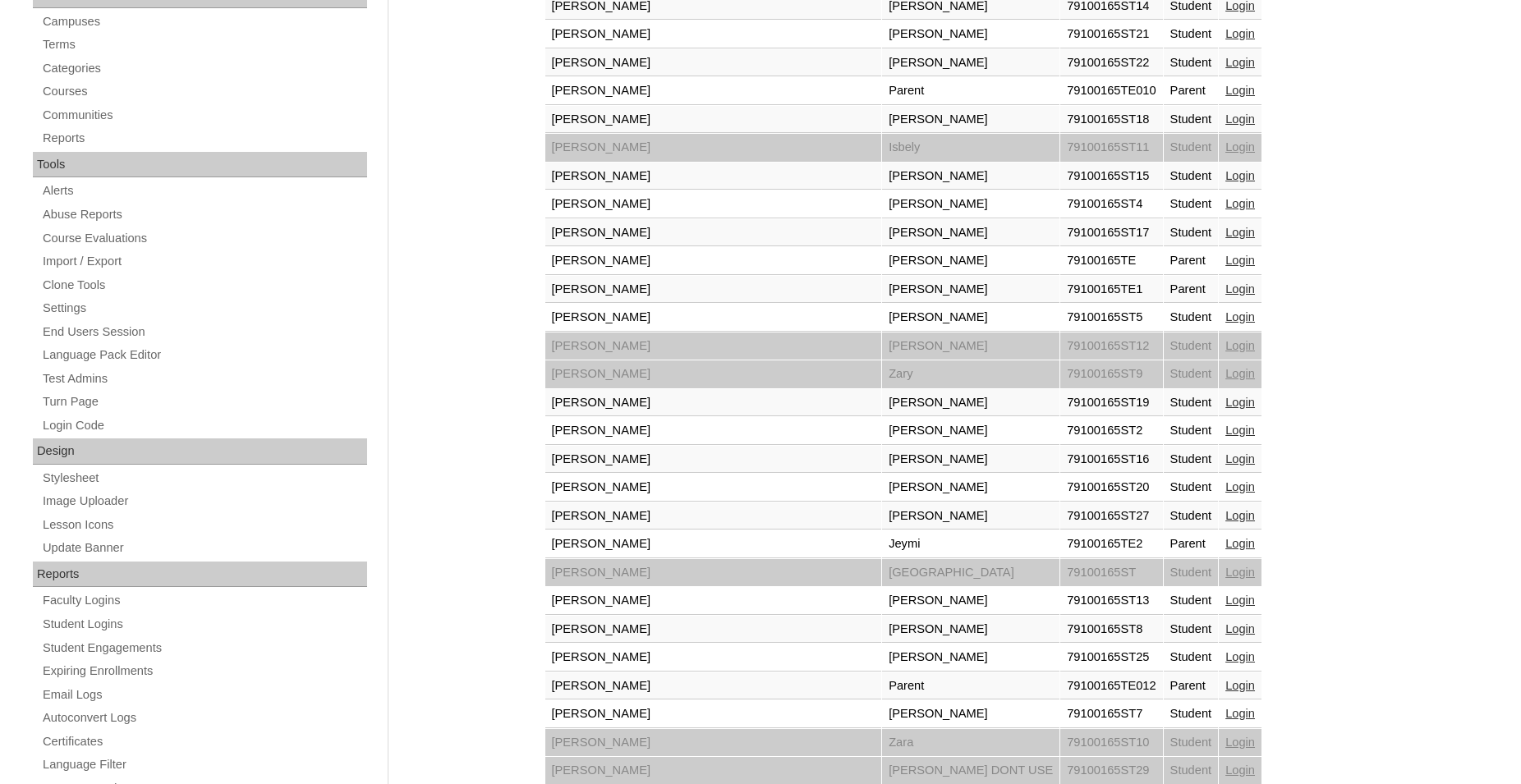
click at [1225, 490] on link "Login" at bounding box center [1239, 487] width 29 height 13
